Goal: Check status: Check status

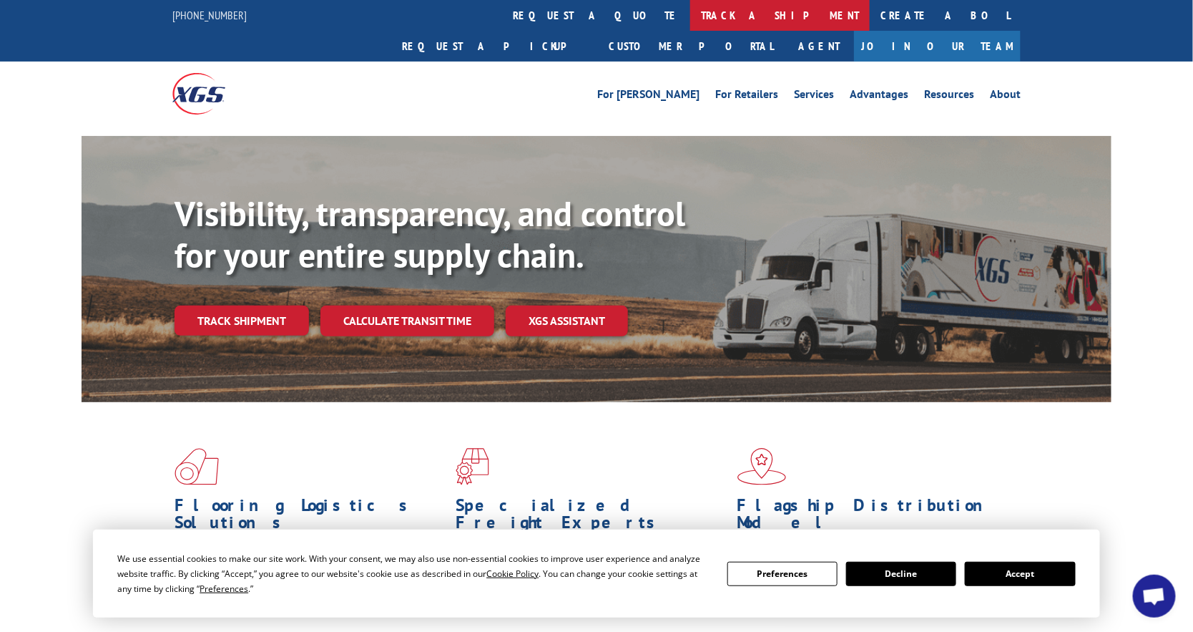
click at [690, 11] on link "track a shipment" at bounding box center [780, 15] width 180 height 31
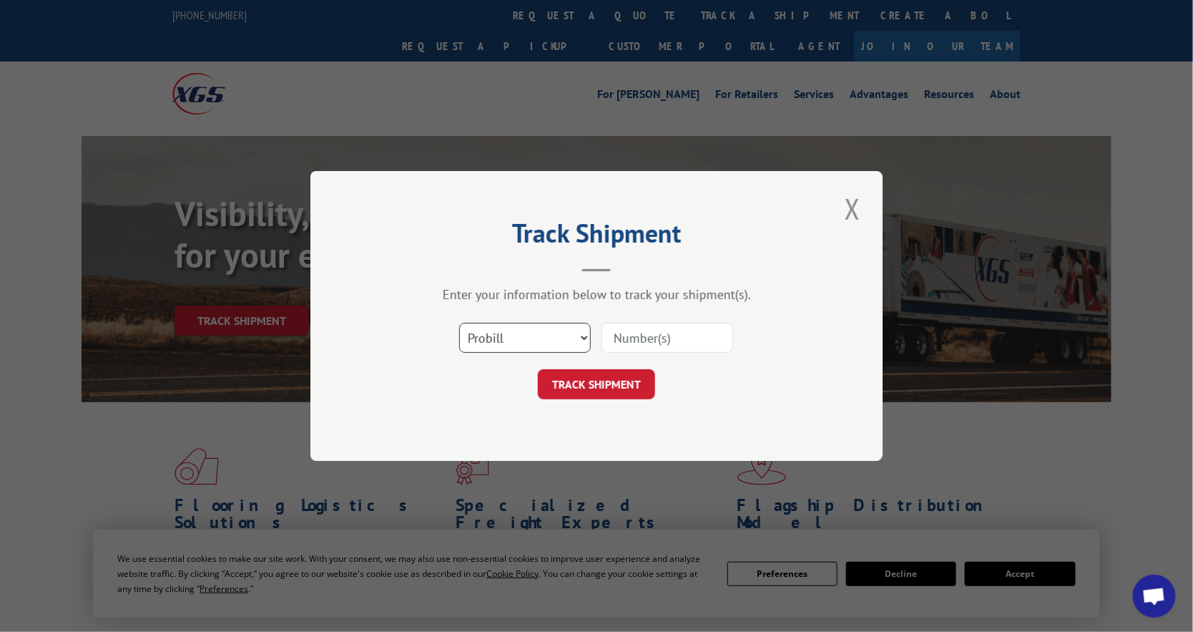
click at [545, 343] on select "Select category... Probill BOL PO" at bounding box center [525, 338] width 132 height 30
select select "bol"
click at [459, 323] on select "Select category... Probill BOL PO" at bounding box center [525, 338] width 132 height 30
click at [690, 331] on input at bounding box center [668, 338] width 132 height 30
type input "3334467"
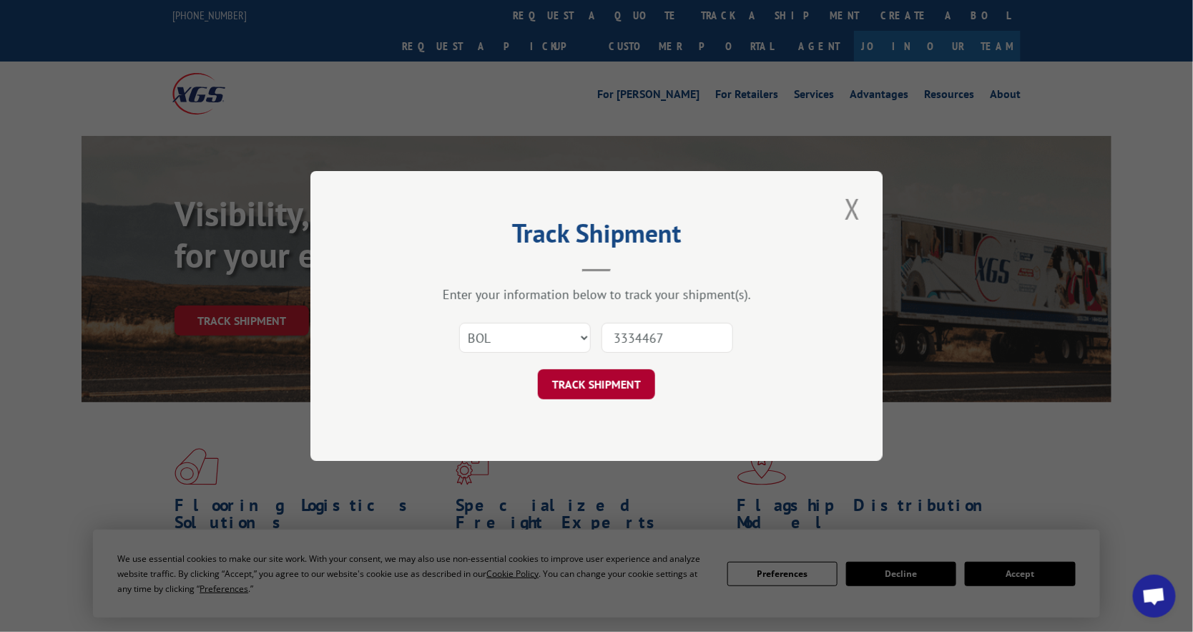
click at [596, 381] on button "TRACK SHIPMENT" at bounding box center [596, 384] width 117 height 30
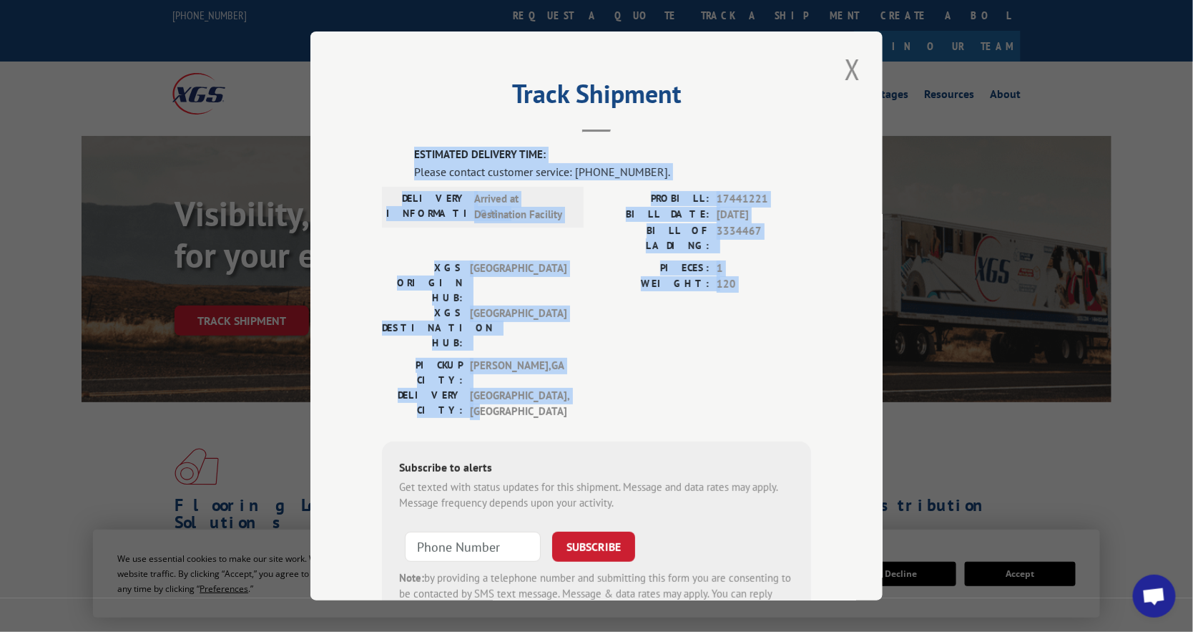
drag, startPoint x: 784, startPoint y: 331, endPoint x: 379, endPoint y: 152, distance: 443.0
click at [382, 152] on div "ESTIMATED DELIVERY TIME: Please contact customer service: (844) 947-7447. DELIV…" at bounding box center [596, 391] width 429 height 489
copy div "ESTIMATED DELIVERY TIME: Please contact customer service: (844) 947-7447. DELIV…"
